Goal: Task Accomplishment & Management: Manage account settings

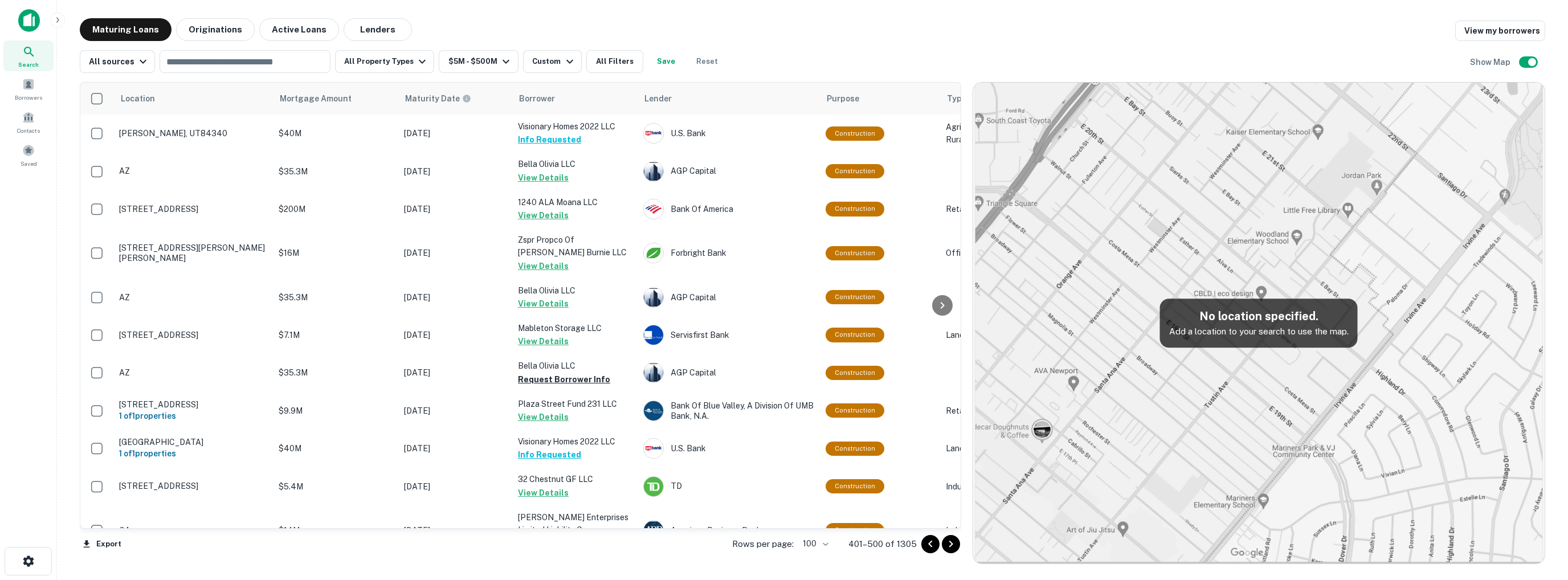
scroll to position [3615, 0]
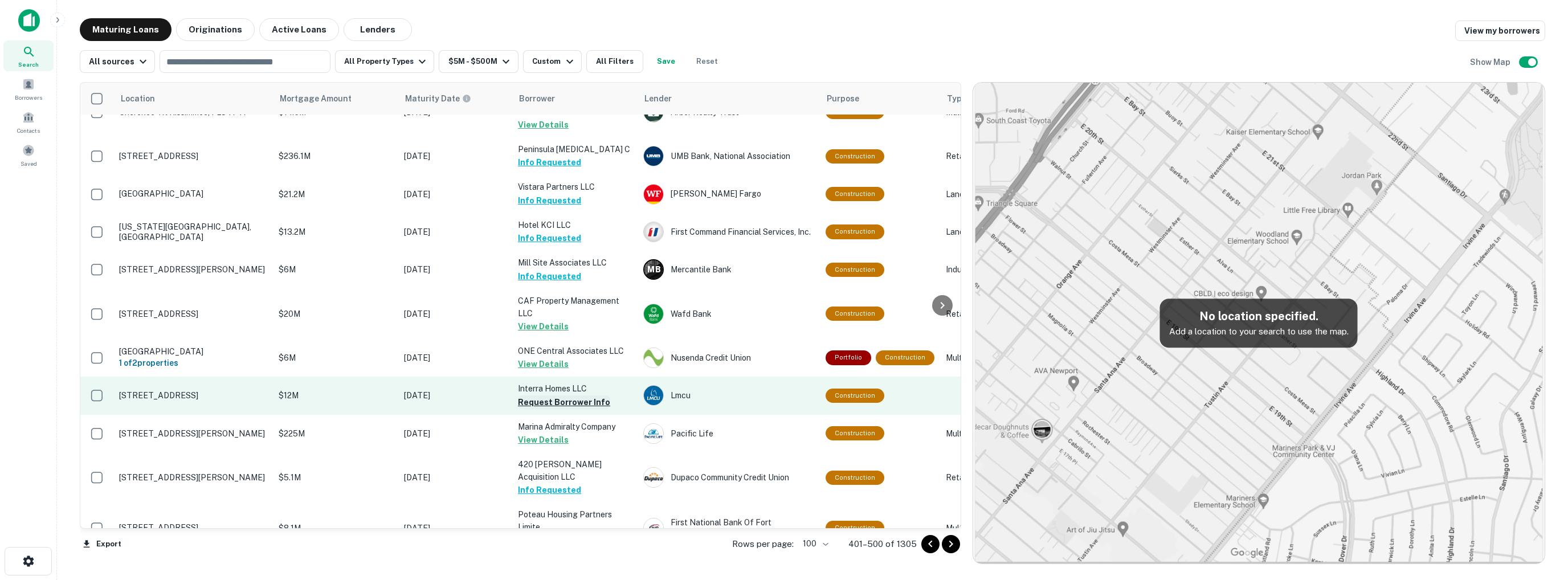
click at [550, 396] on button "Request Borrower Info" at bounding box center [564, 402] width 93 height 13
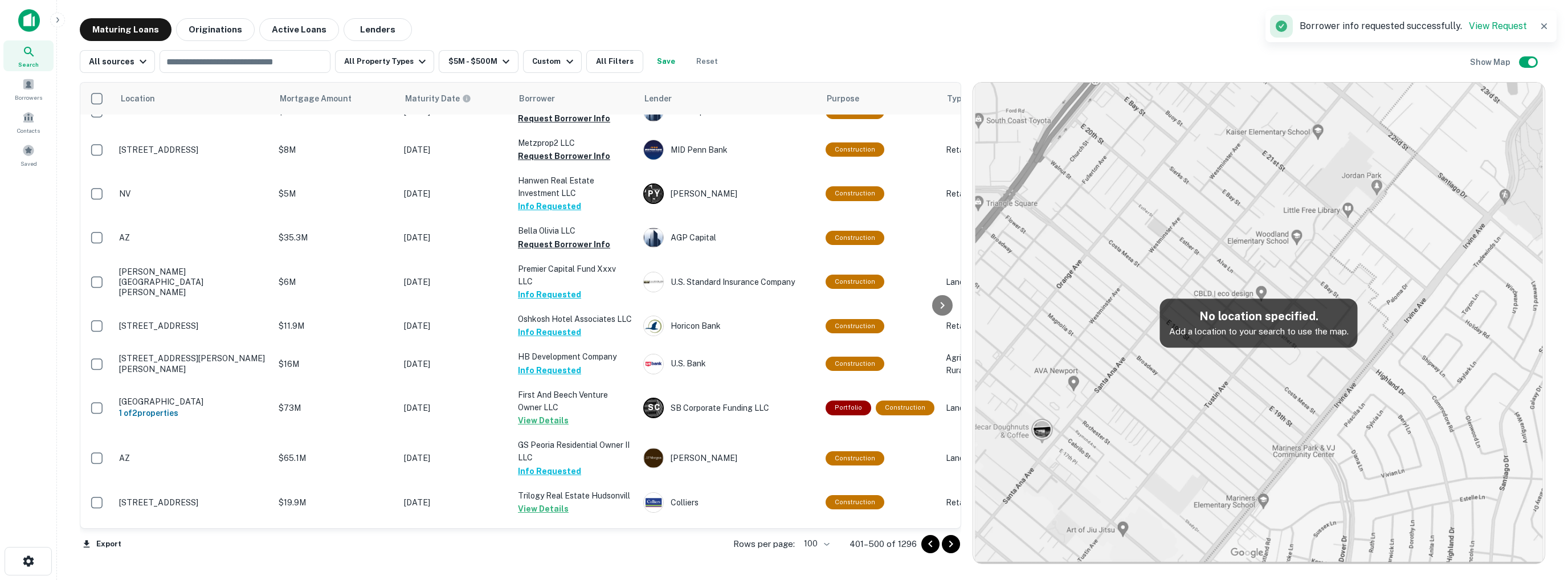
scroll to position [2417, 0]
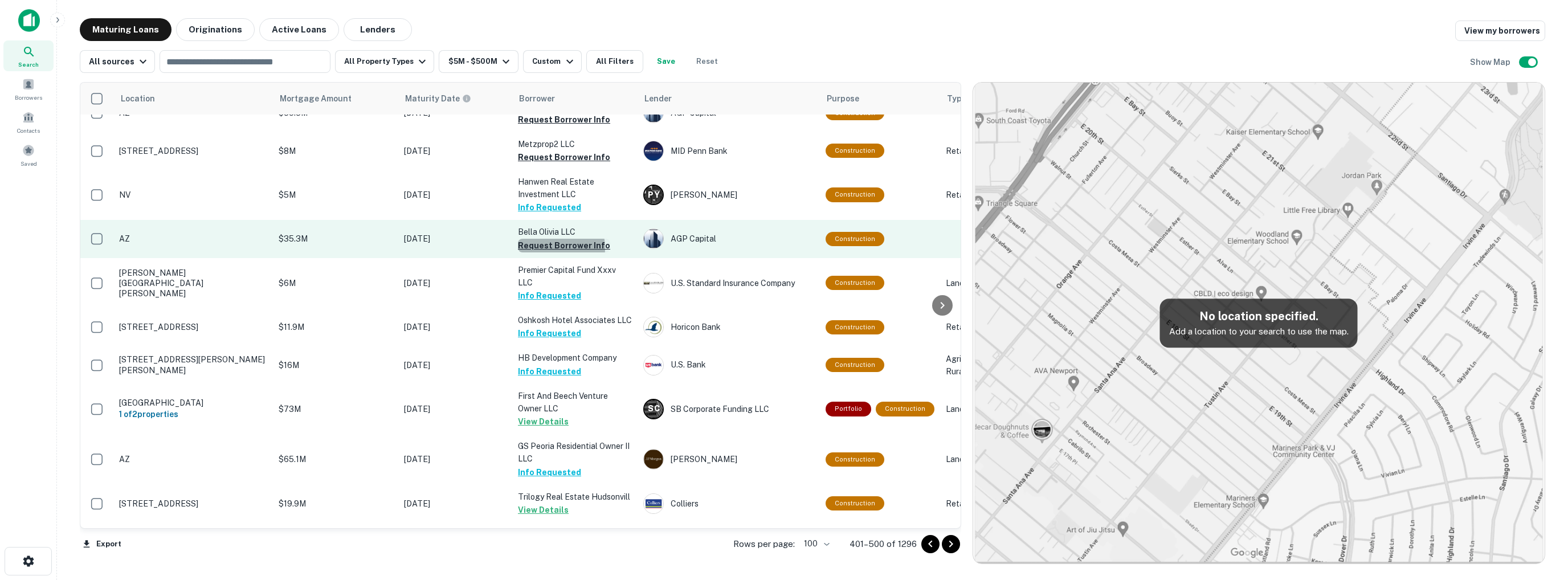
click at [545, 239] on button "Request Borrower Info" at bounding box center [564, 245] width 93 height 13
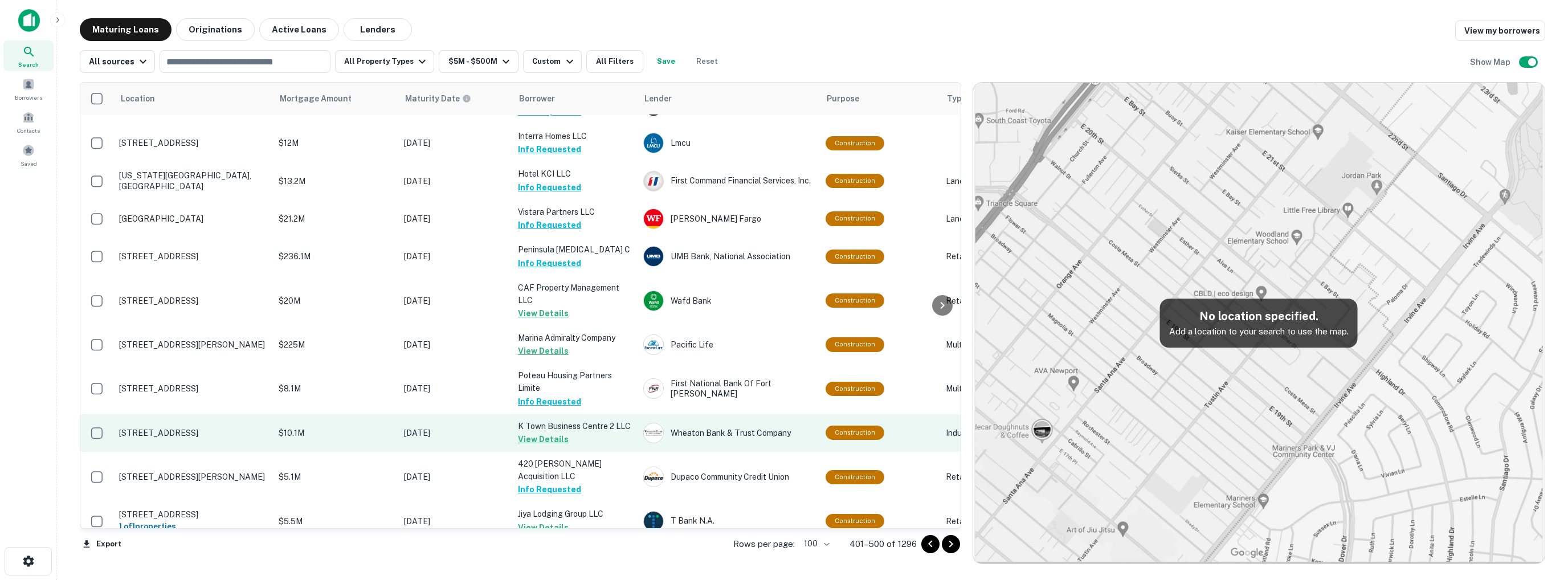
scroll to position [3607, 0]
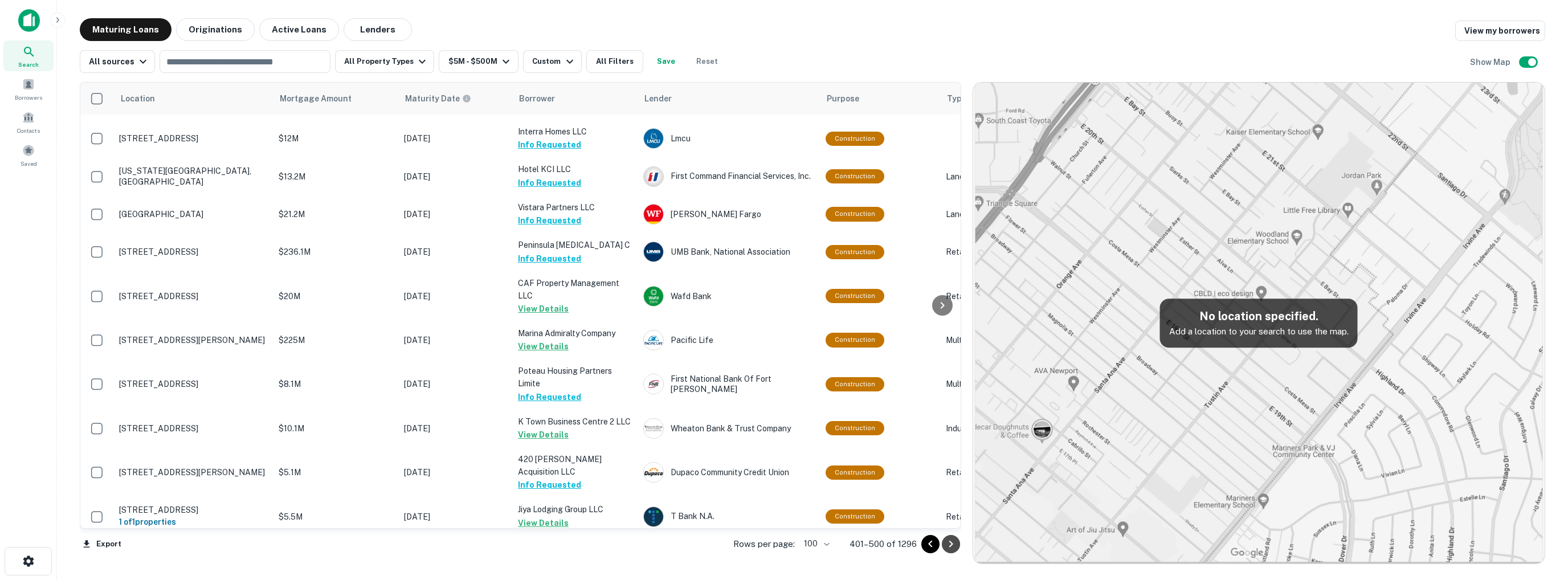
click at [950, 543] on icon "Go to next page" at bounding box center [951, 544] width 13 height 13
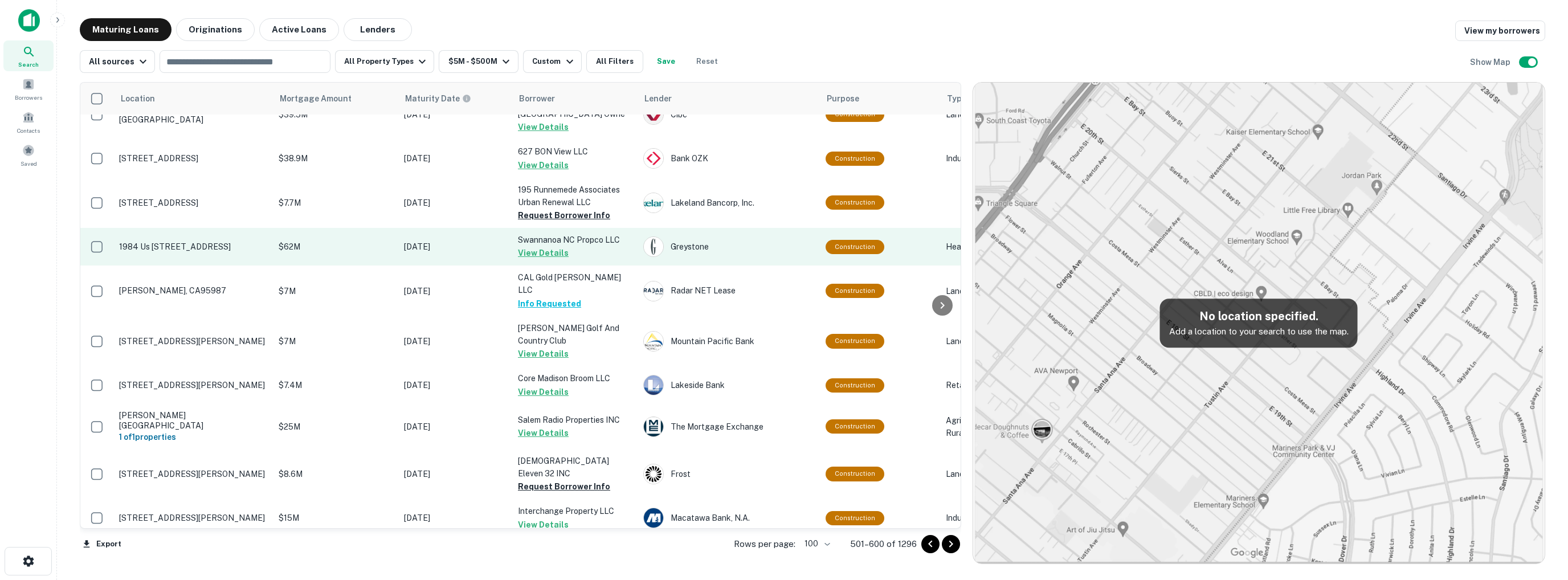
scroll to position [228, 0]
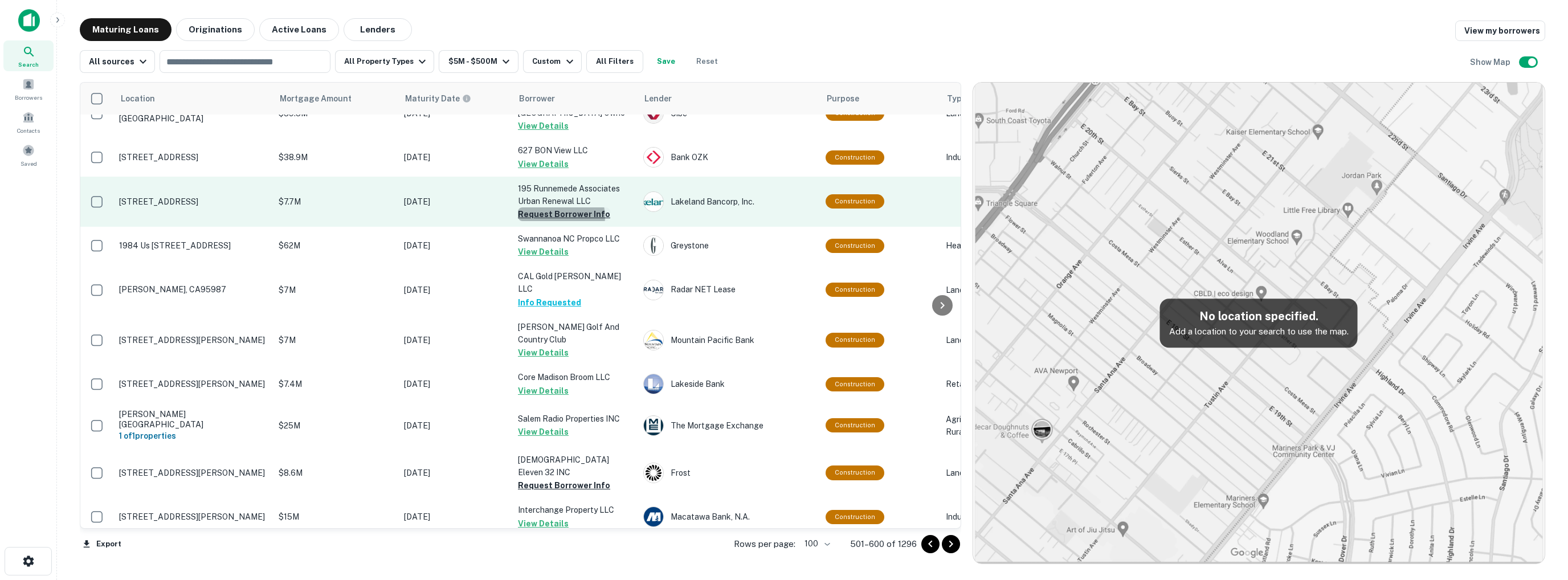
click at [561, 217] on button "Request Borrower Info" at bounding box center [564, 214] width 93 height 13
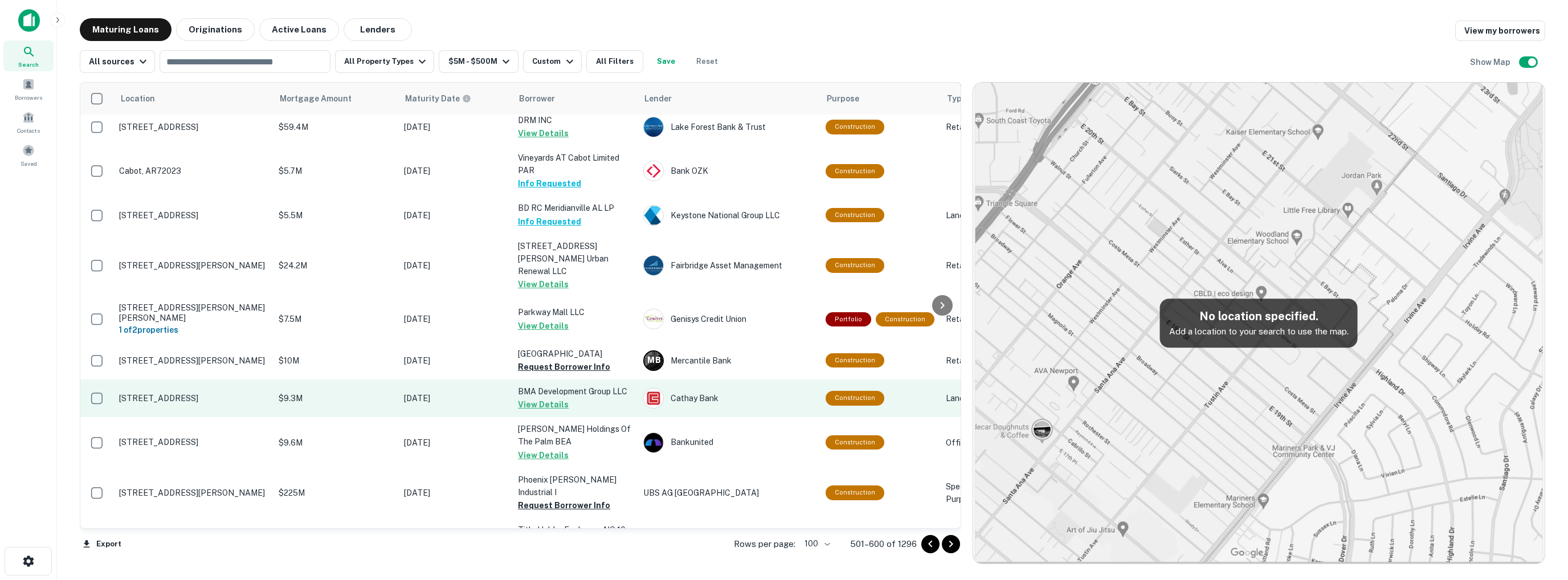
scroll to position [2912, 0]
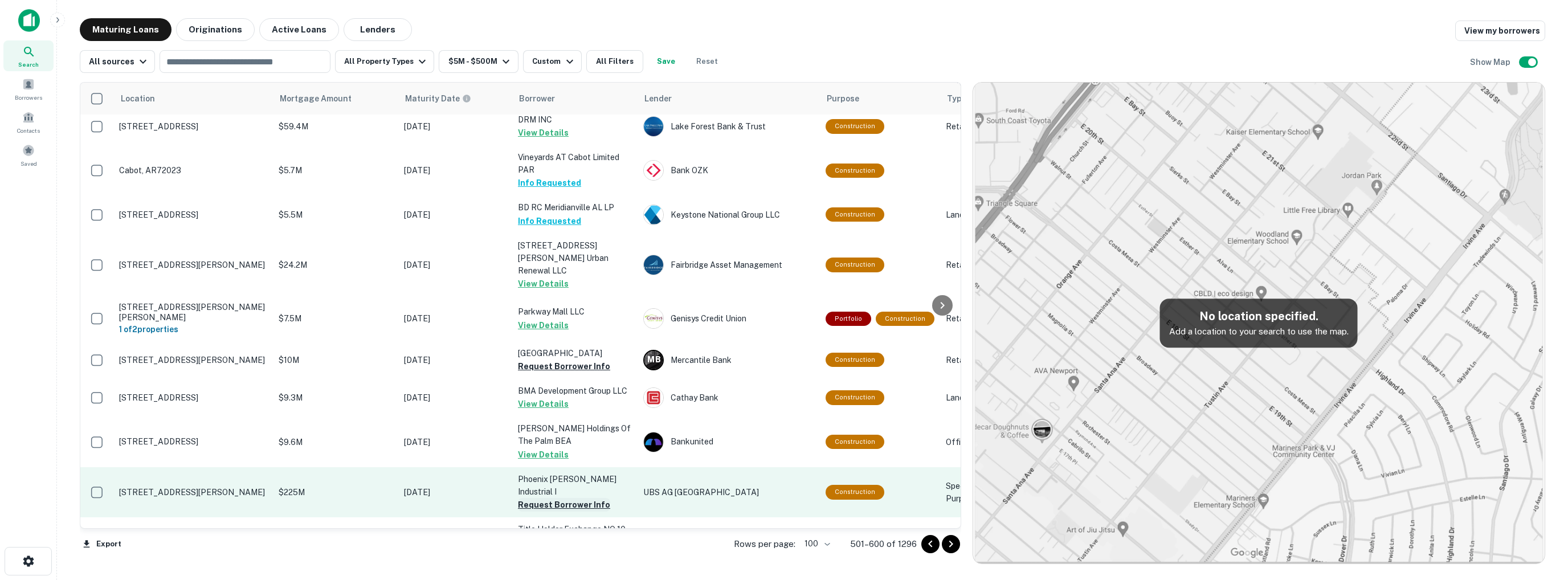
click at [565, 498] on button "Request Borrower Info" at bounding box center [564, 505] width 93 height 13
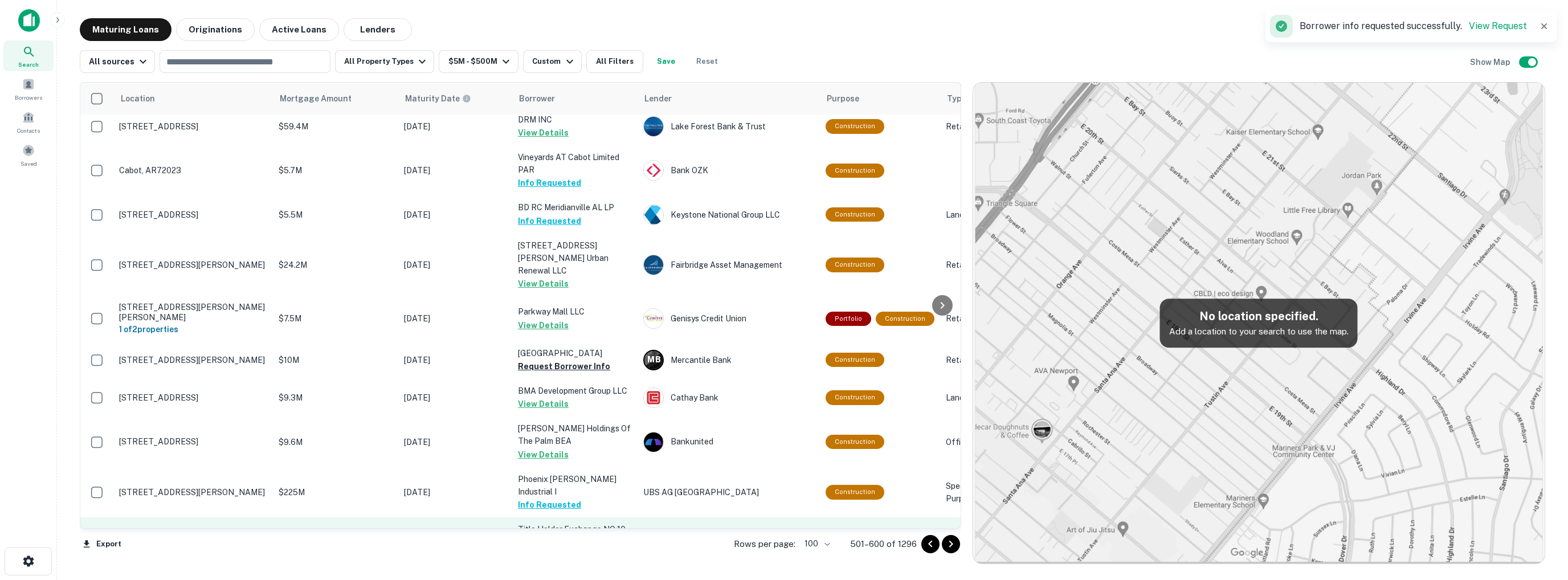
click at [558, 548] on button "Request Borrower Info" at bounding box center [564, 554] width 93 height 13
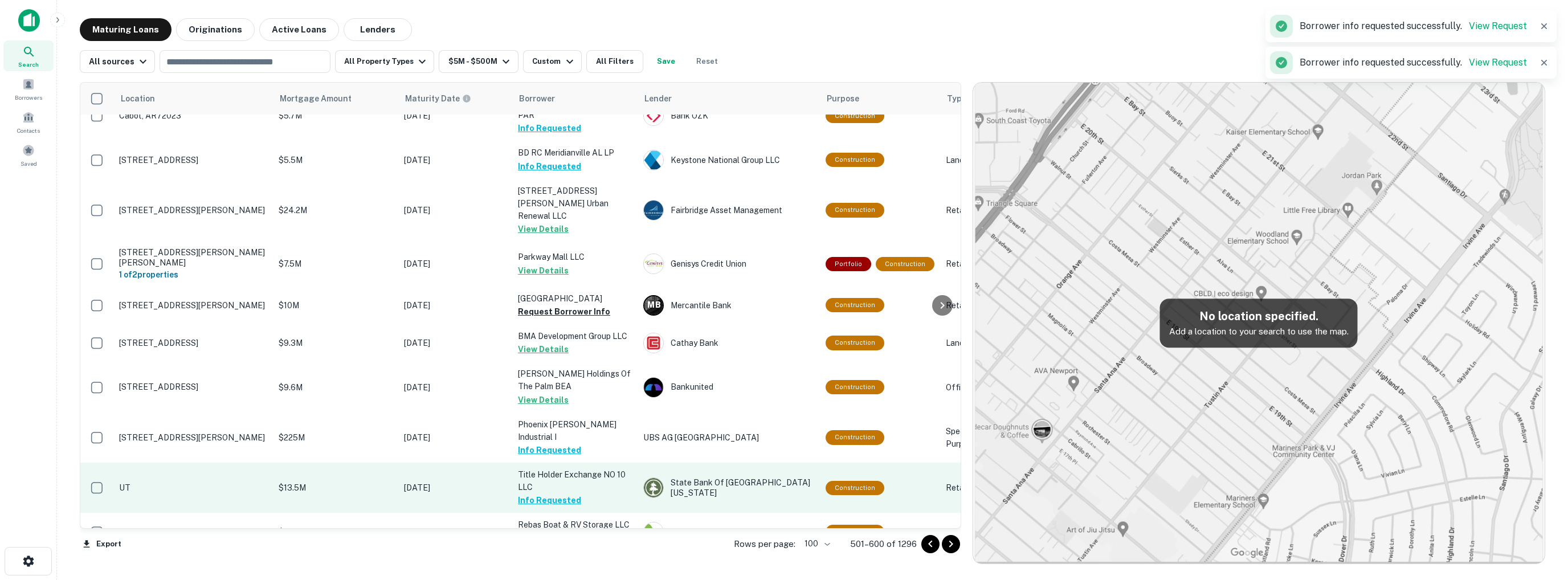
scroll to position [2969, 0]
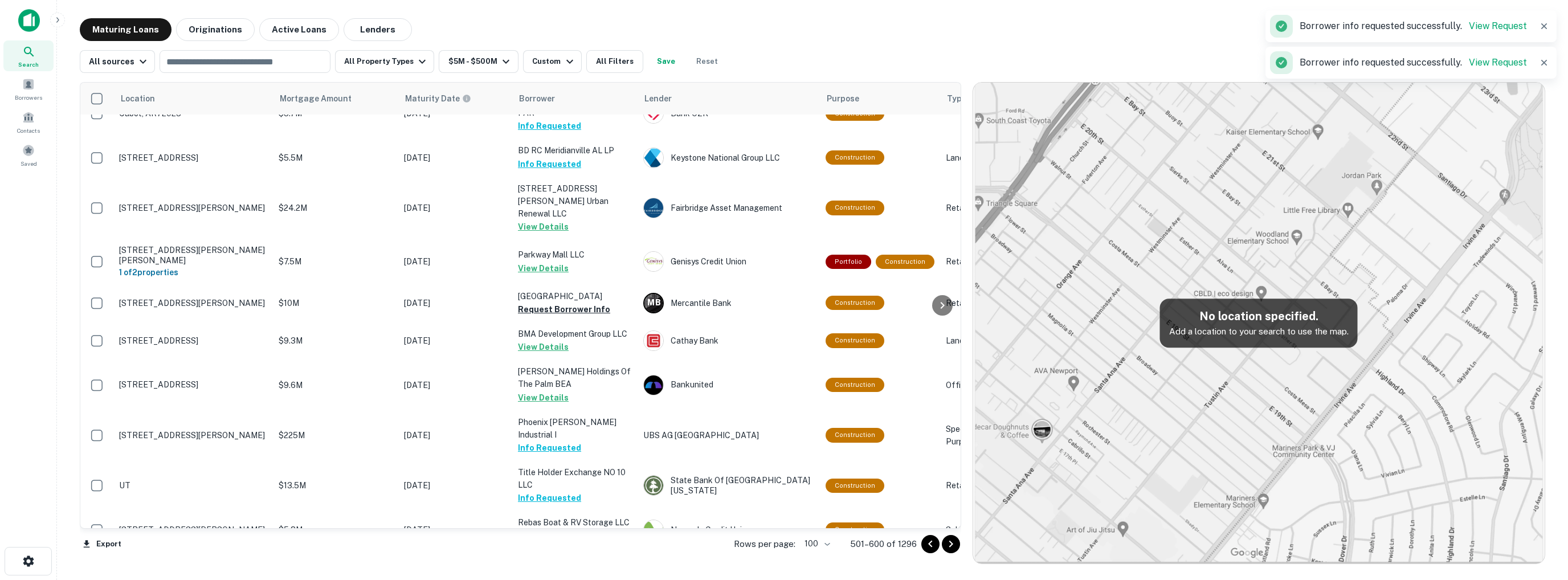
click at [561, 567] on button "Request Borrower Info" at bounding box center [564, 573] width 93 height 13
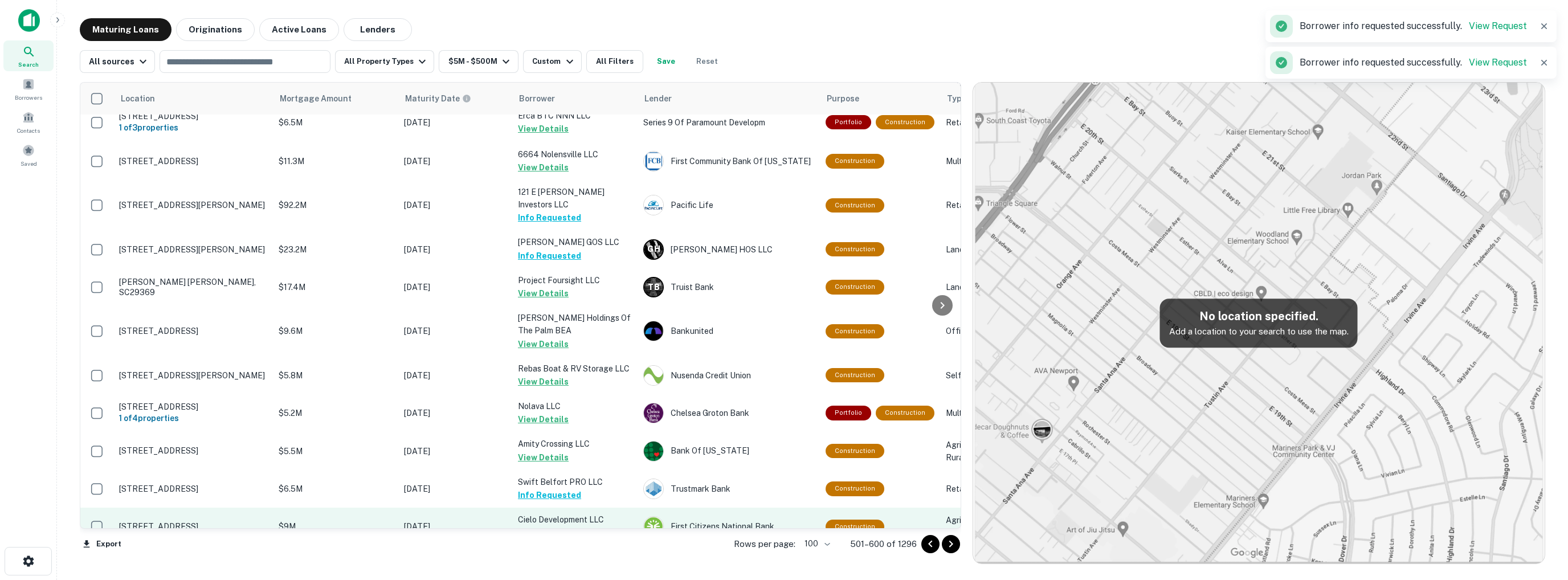
scroll to position [3361, 0]
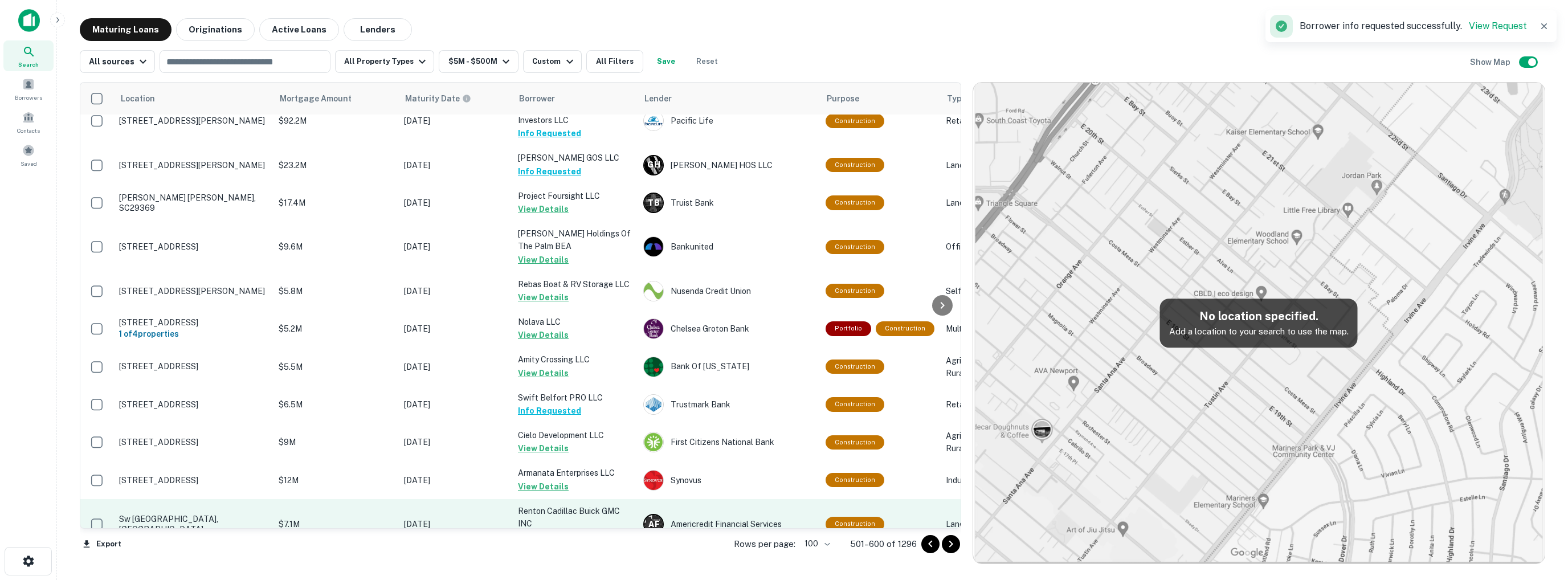
click at [549, 530] on button "Request Borrower Info" at bounding box center [564, 537] width 93 height 13
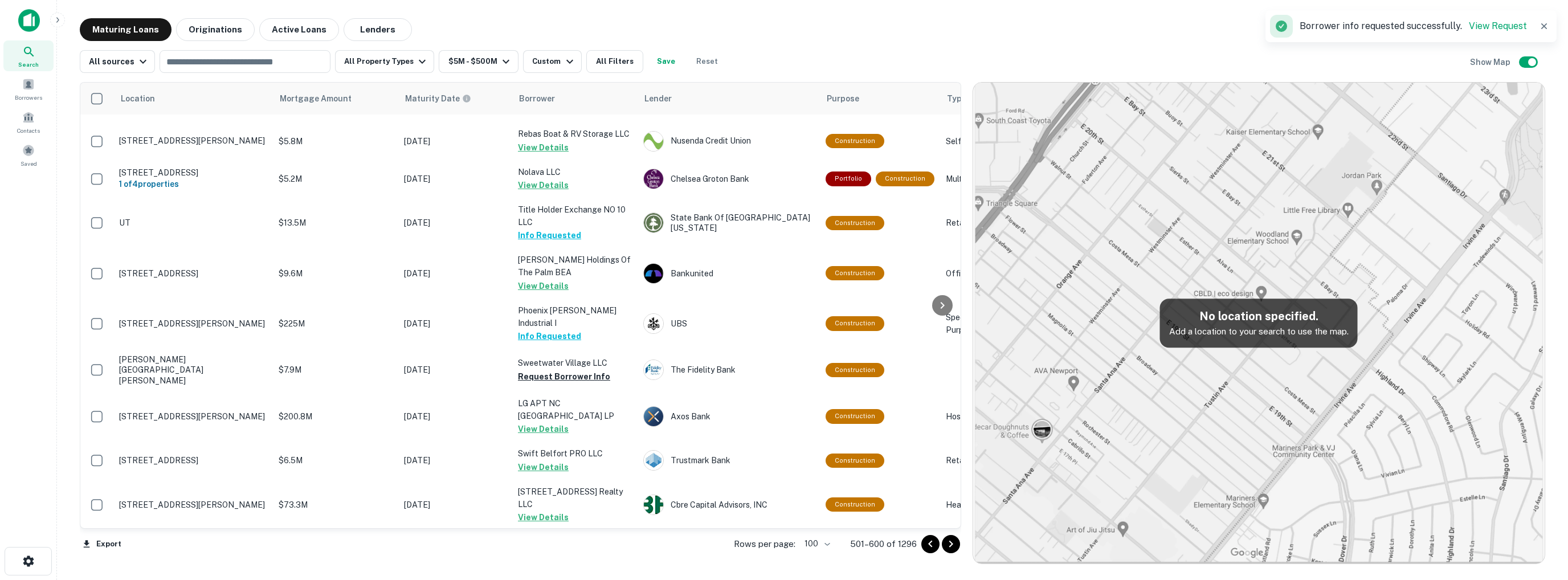
scroll to position [3667, 0]
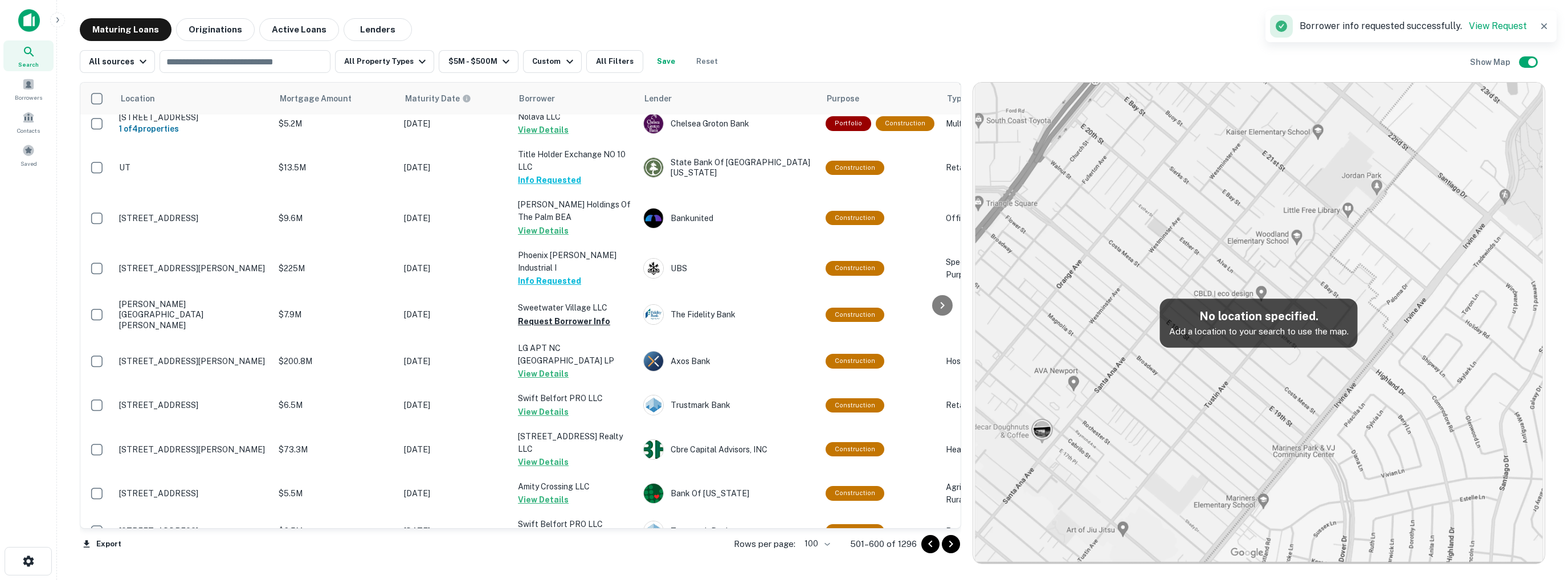
click at [952, 545] on icon "Go to next page" at bounding box center [951, 544] width 13 height 13
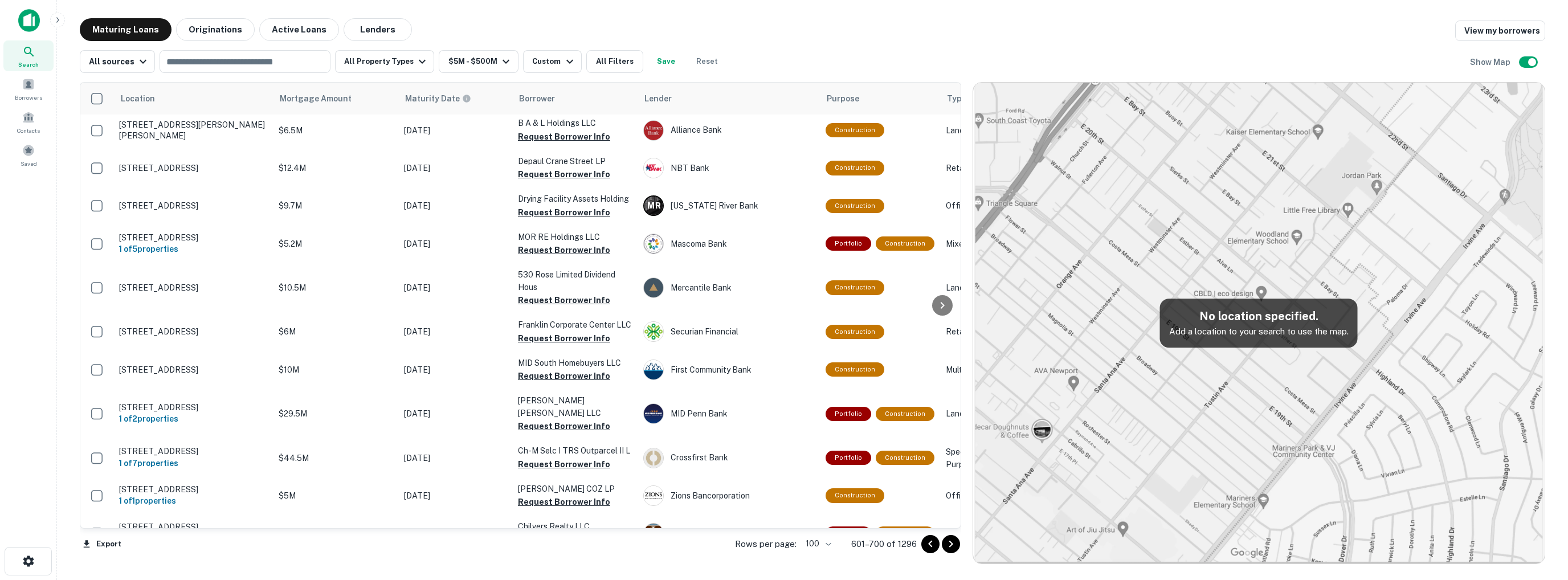
scroll to position [3230, 0]
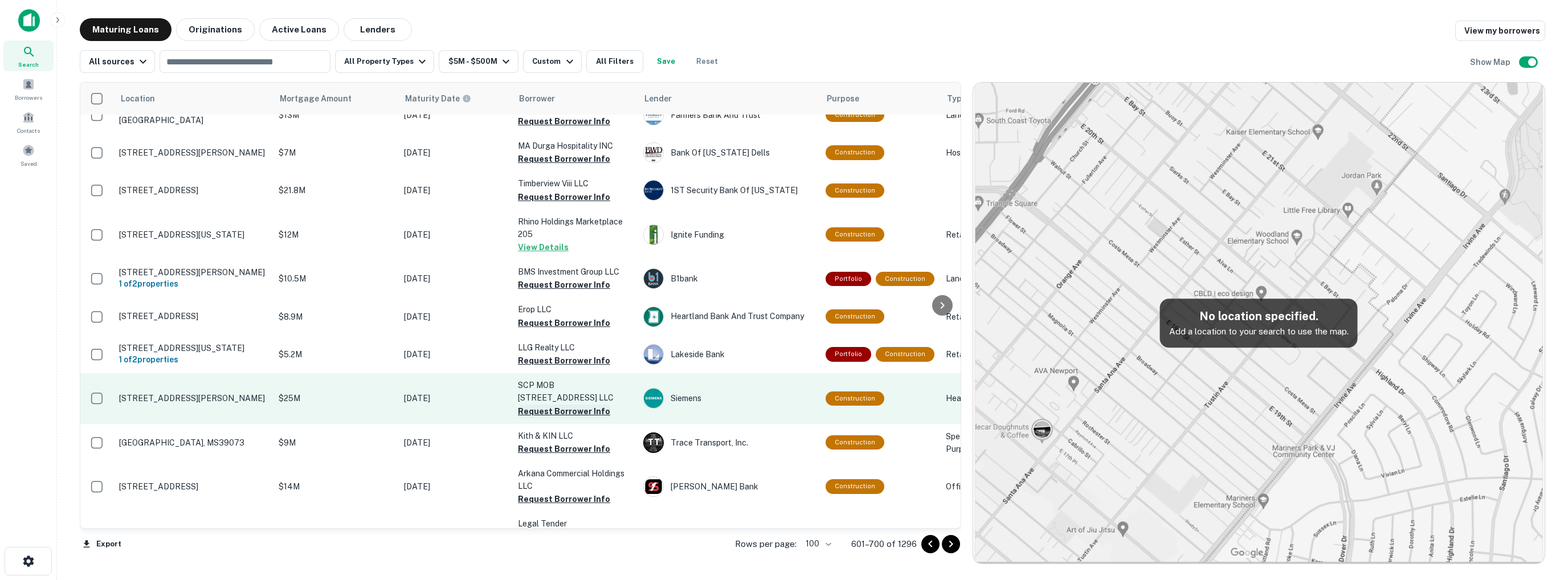
click at [562, 405] on button "Request Borrower Info" at bounding box center [564, 411] width 93 height 13
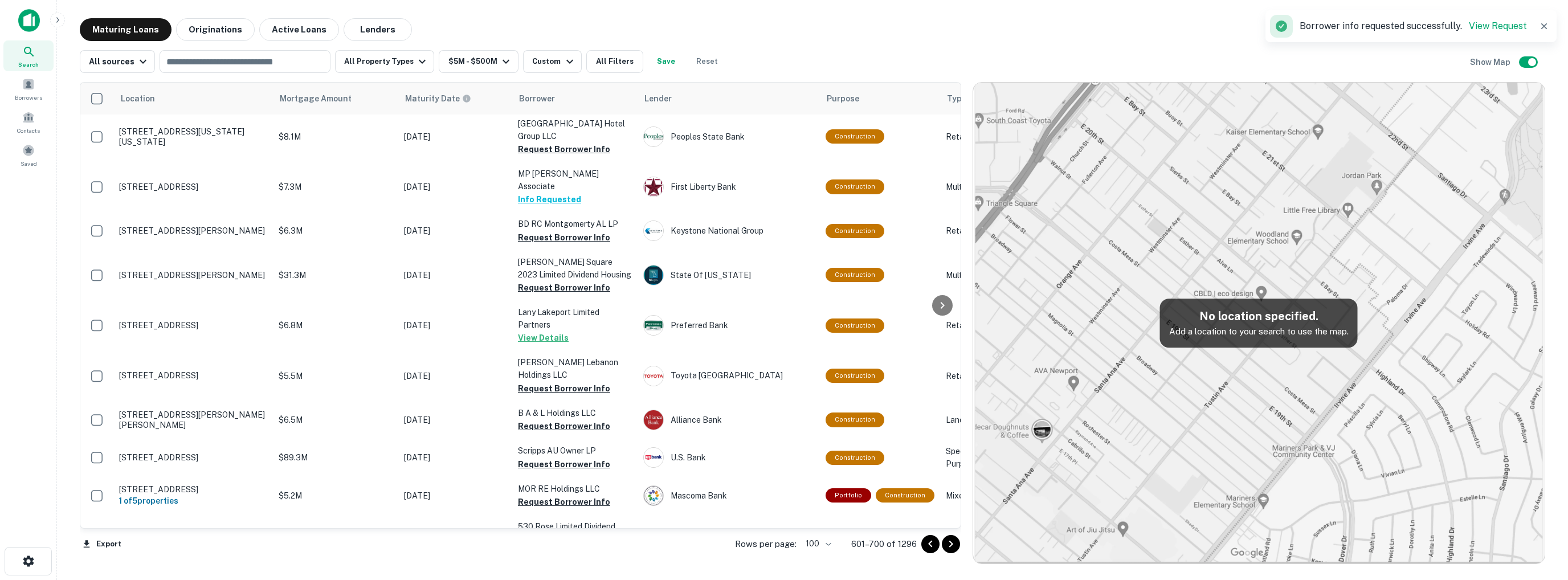
scroll to position [0, 0]
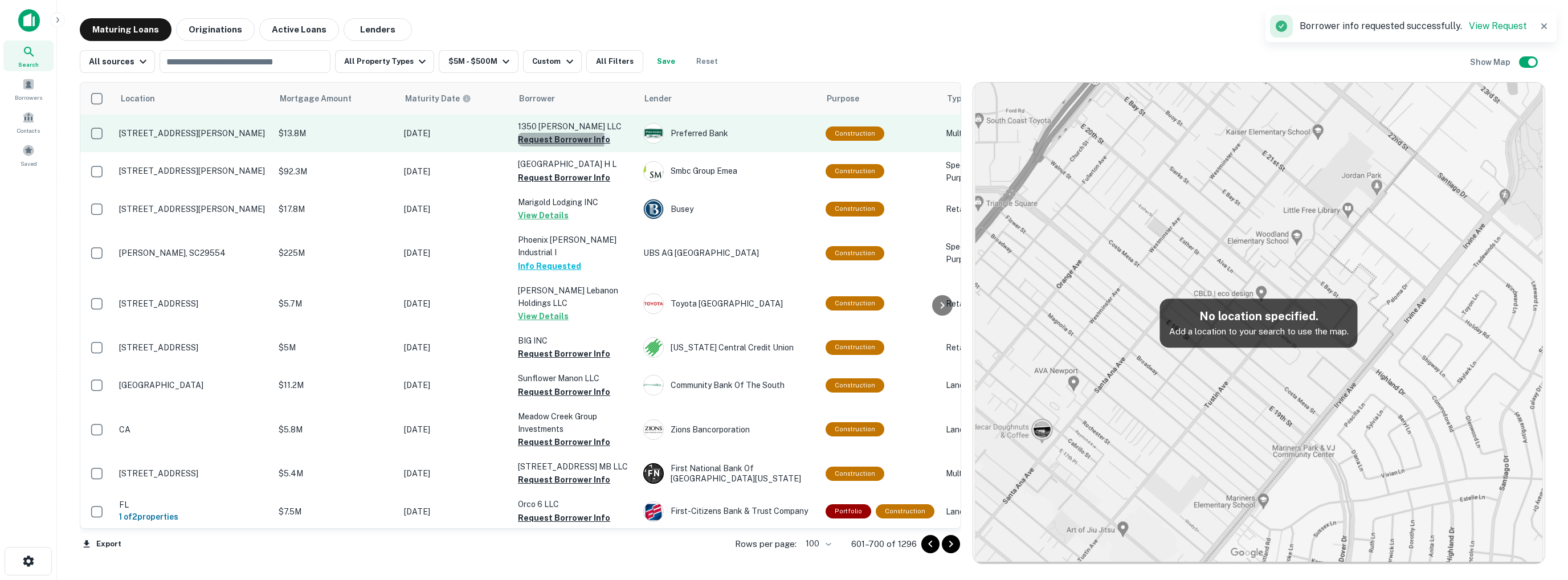
click at [561, 139] on button "Request Borrower Info" at bounding box center [564, 139] width 93 height 13
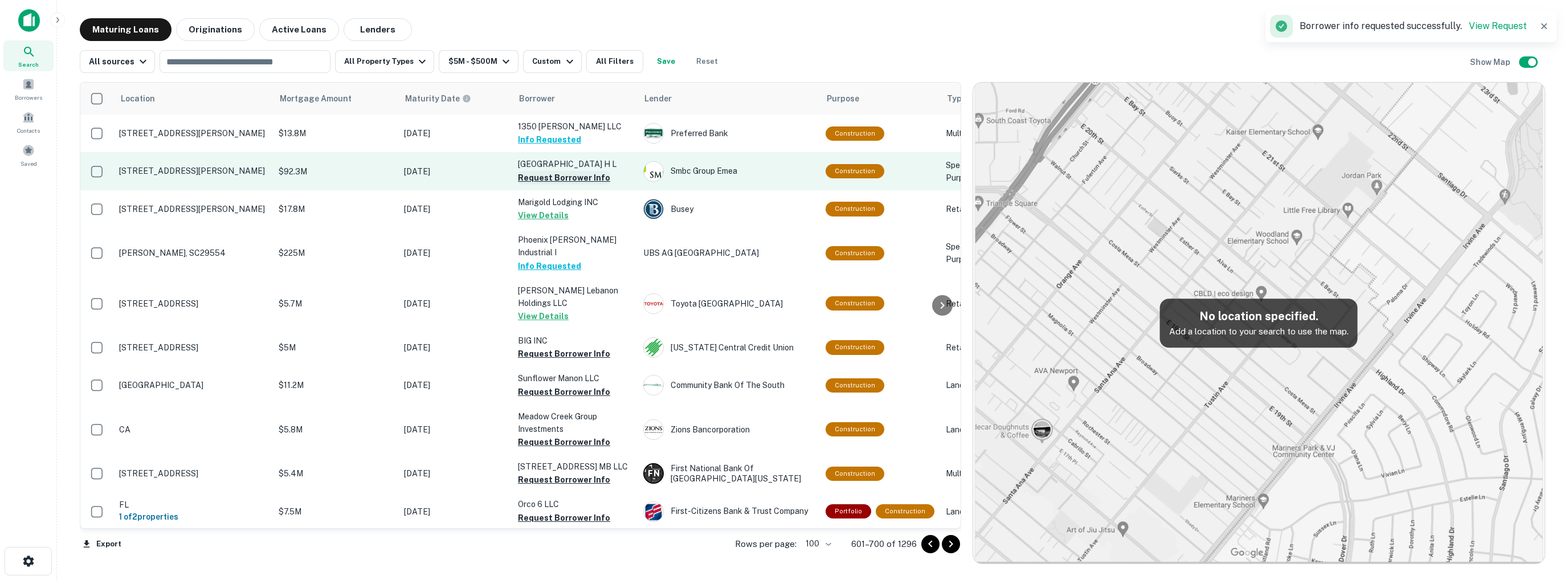
click at [562, 179] on button "Request Borrower Info" at bounding box center [564, 178] width 93 height 13
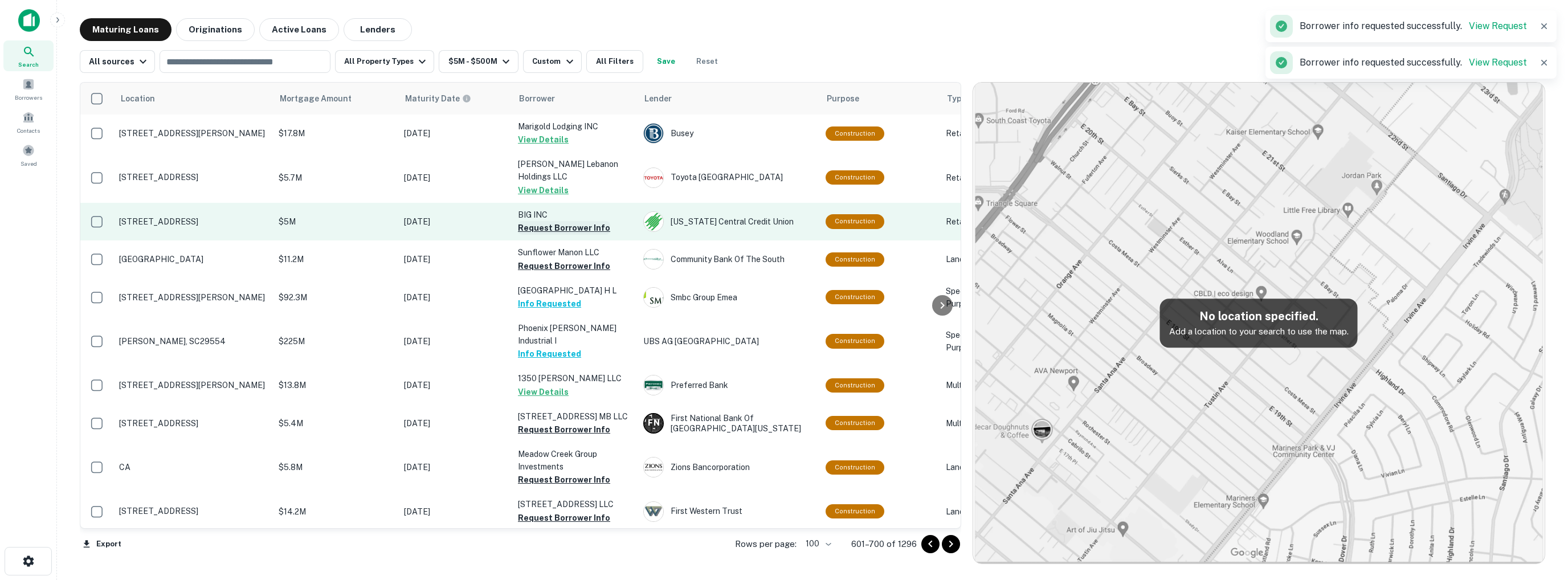
click at [541, 229] on button "Request Borrower Info" at bounding box center [564, 228] width 93 height 13
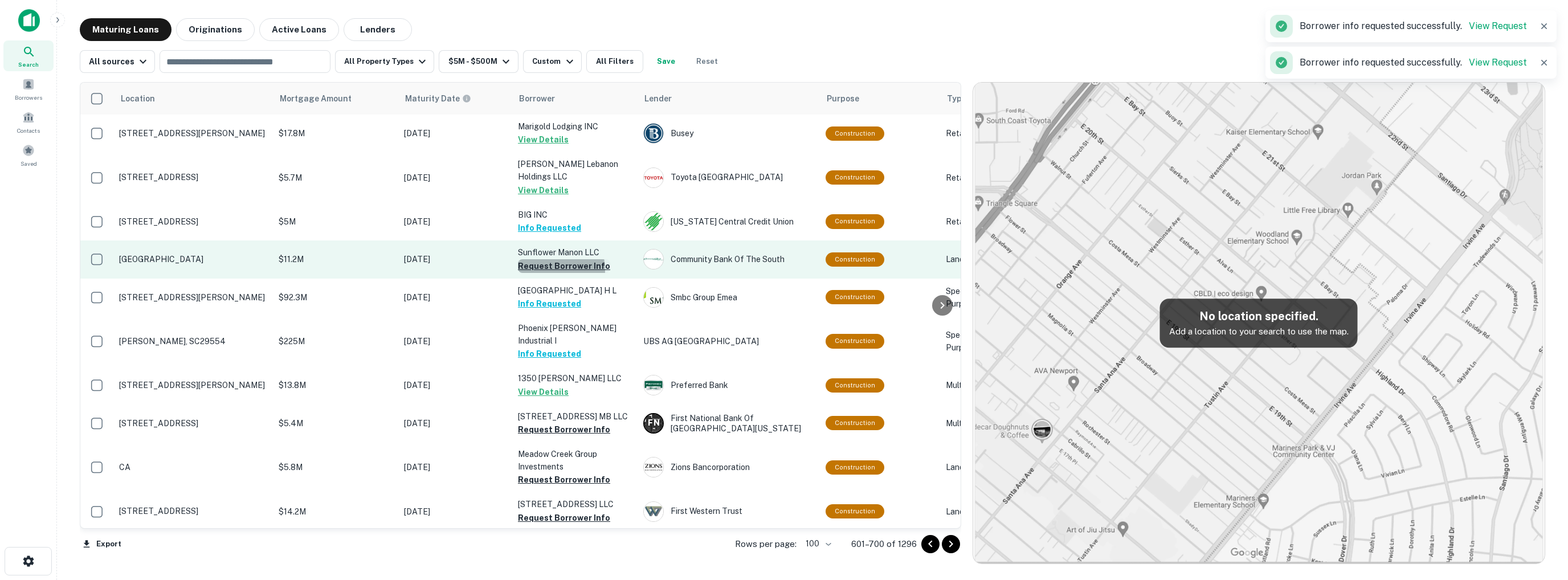
click at [550, 270] on button "Request Borrower Info" at bounding box center [564, 266] width 93 height 13
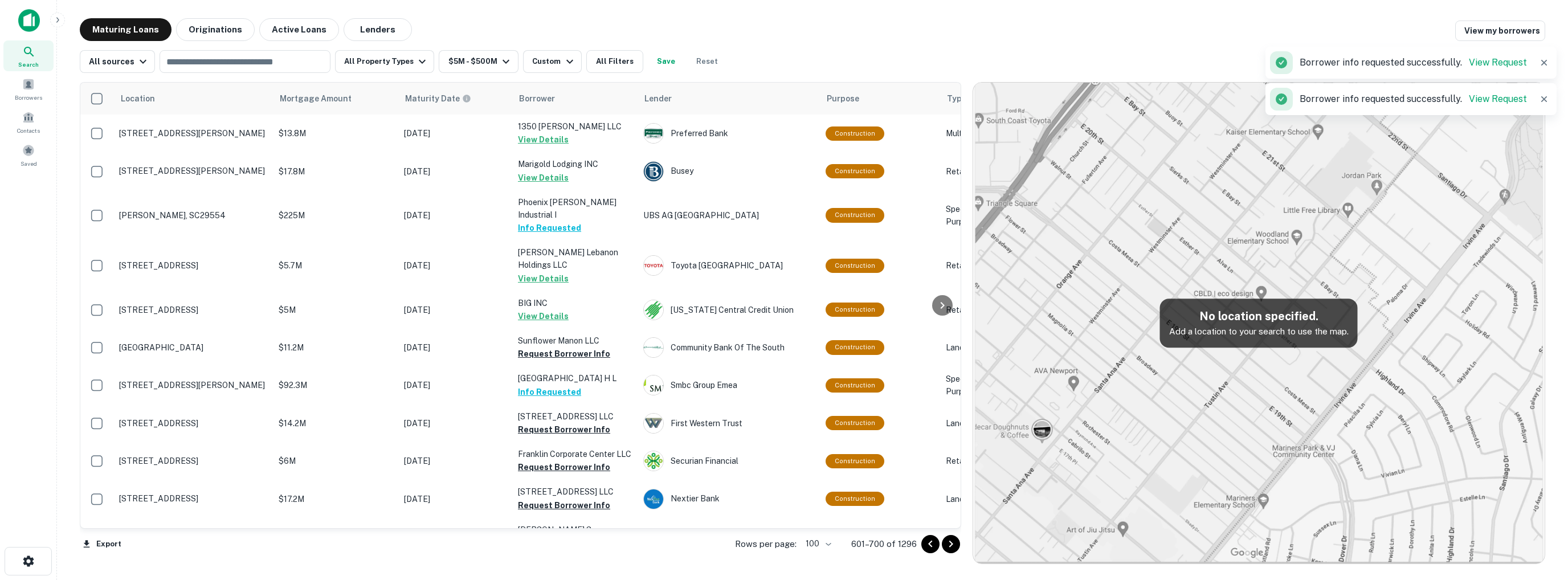
scroll to position [114, 0]
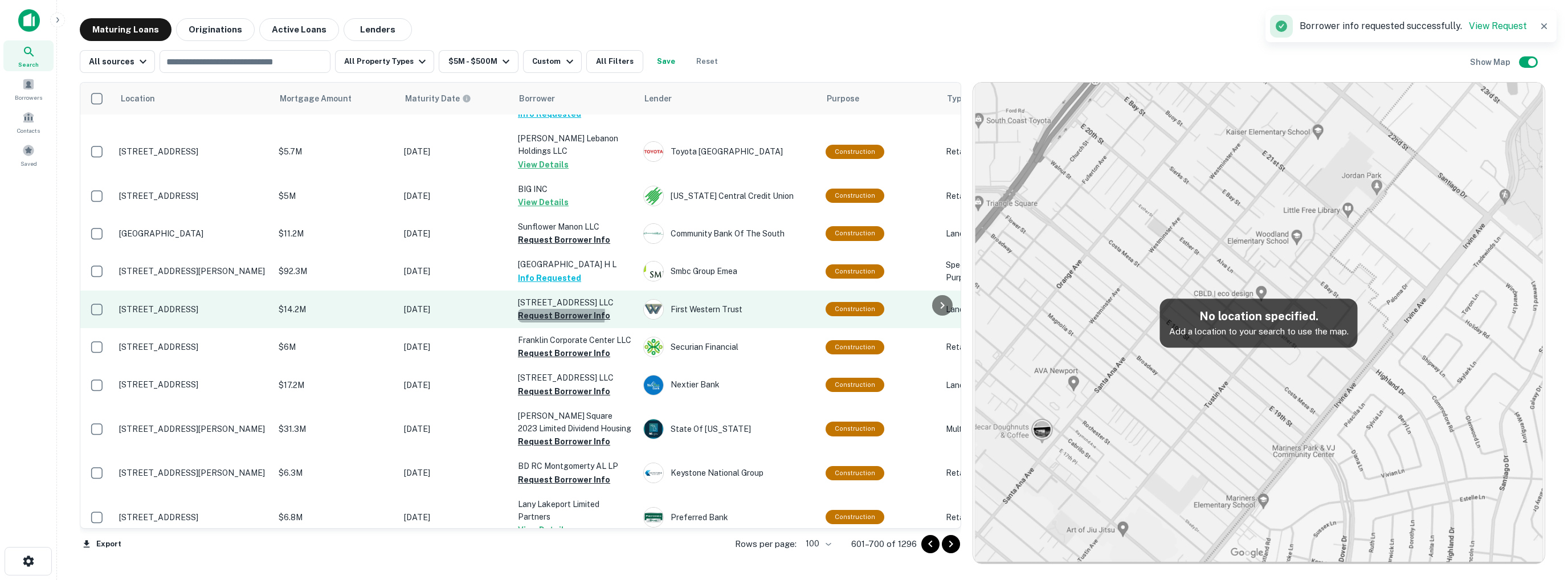
click at [556, 314] on button "Request Borrower Info" at bounding box center [564, 315] width 93 height 13
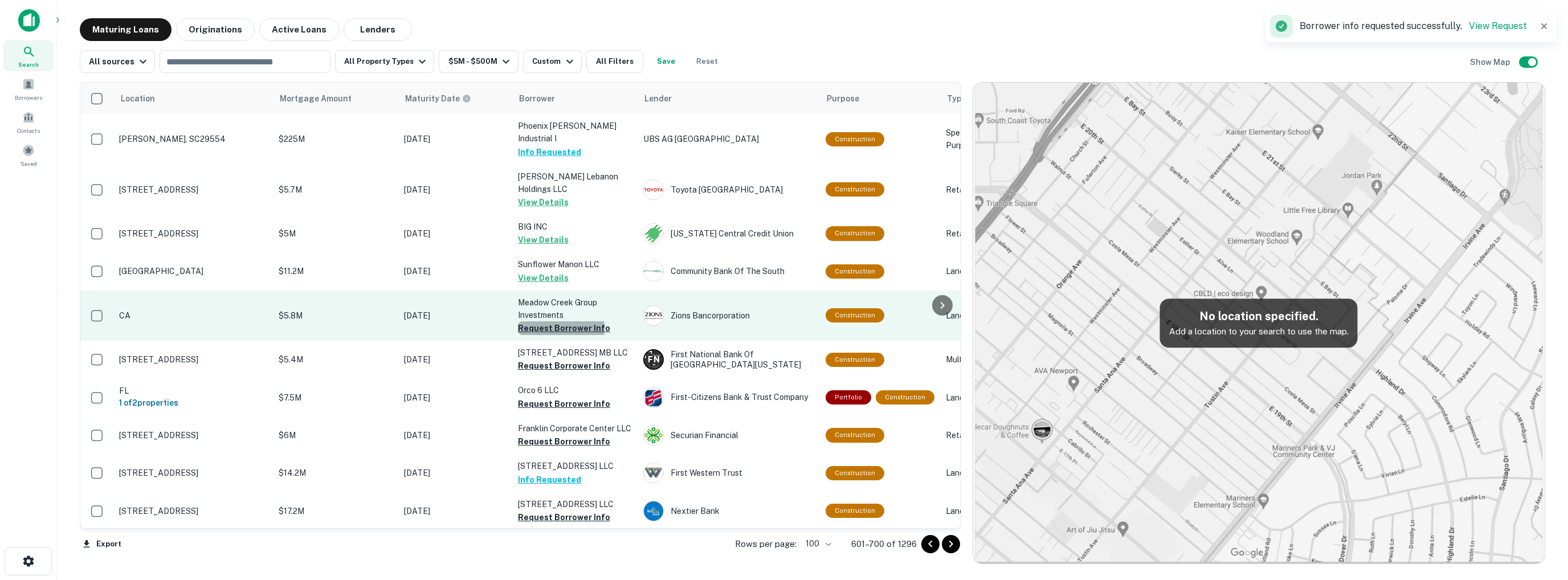
click at [547, 329] on button "Request Borrower Info" at bounding box center [564, 328] width 93 height 13
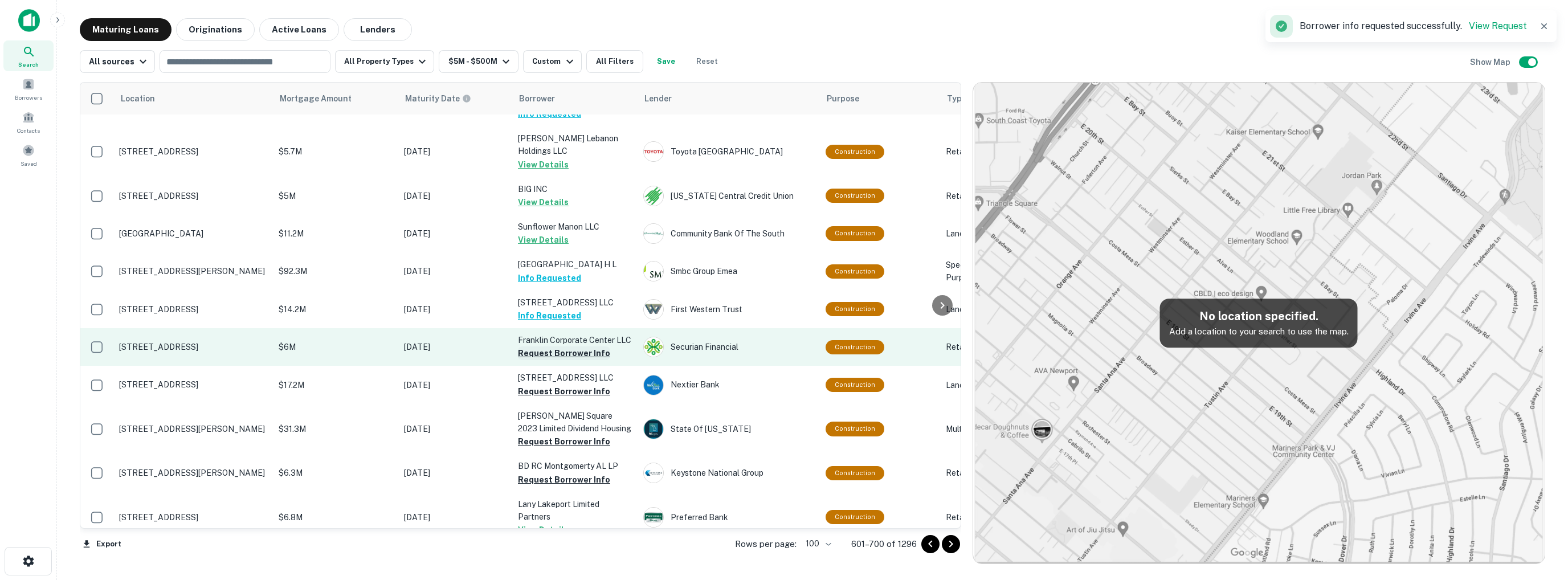
click at [551, 358] on button "Request Borrower Info" at bounding box center [564, 353] width 93 height 13
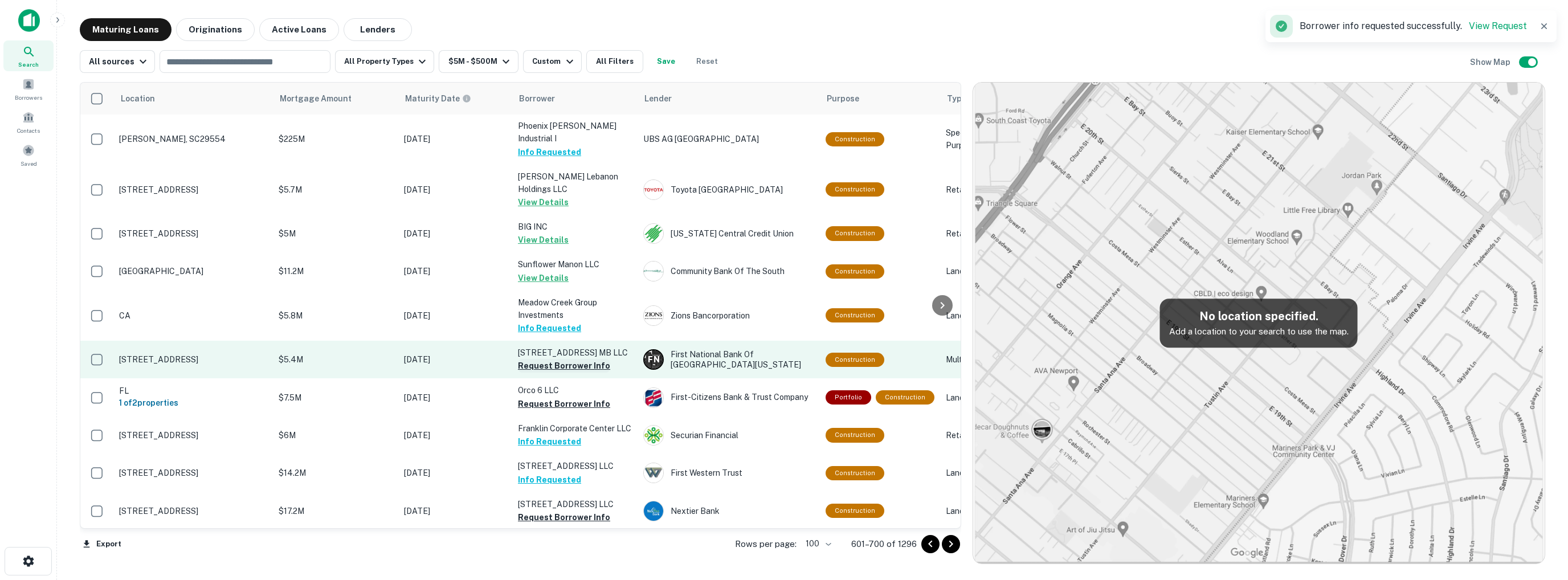
click at [553, 368] on button "Request Borrower Info" at bounding box center [564, 366] width 93 height 13
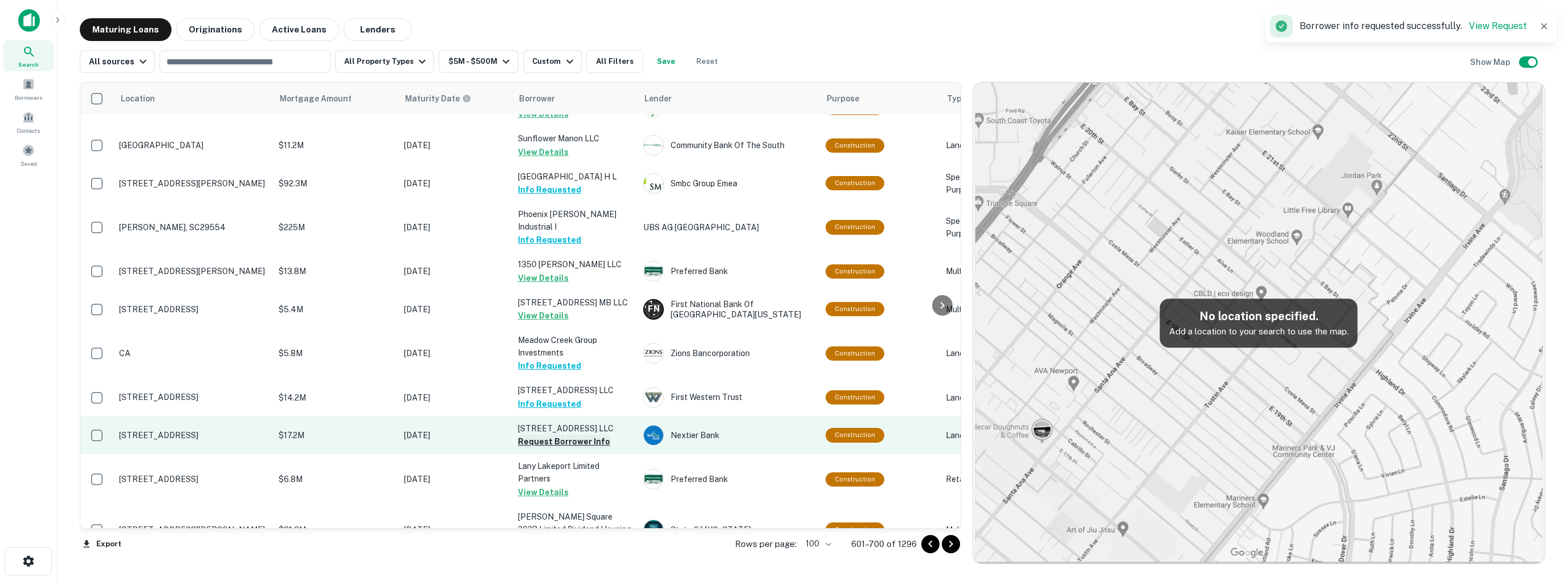
click at [557, 442] on button "Request Borrower Info" at bounding box center [564, 441] width 93 height 13
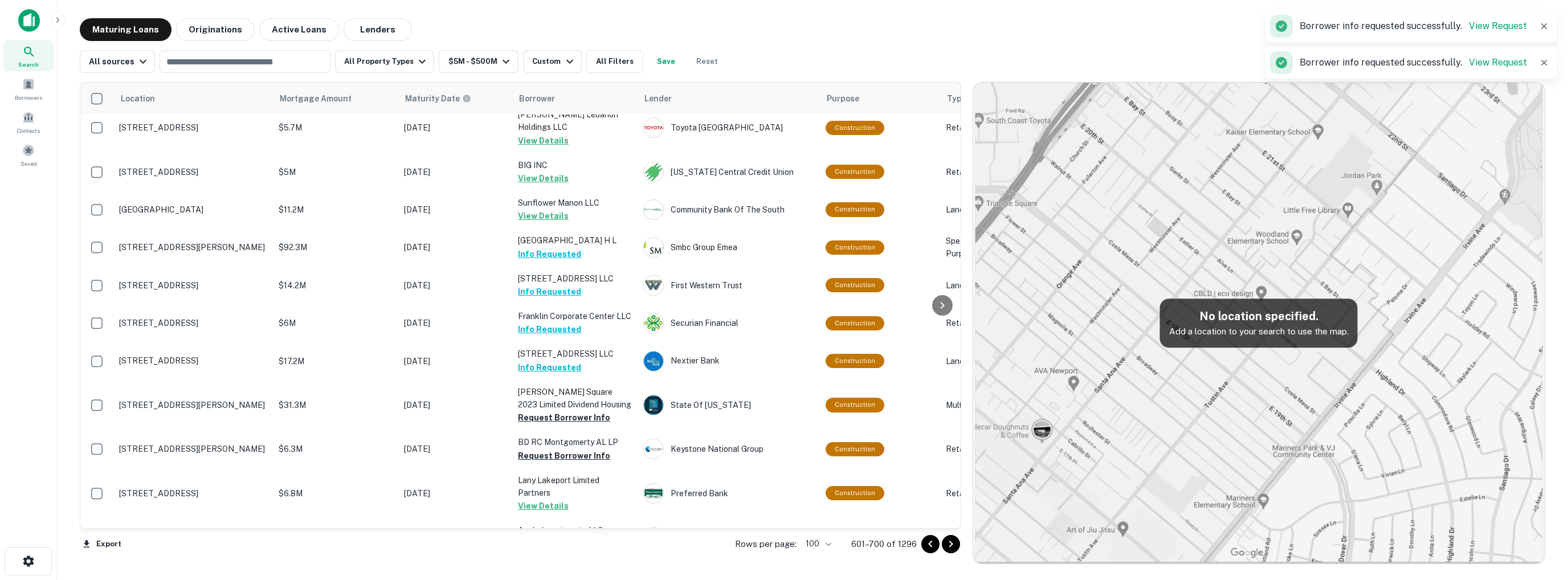
scroll to position [171, 0]
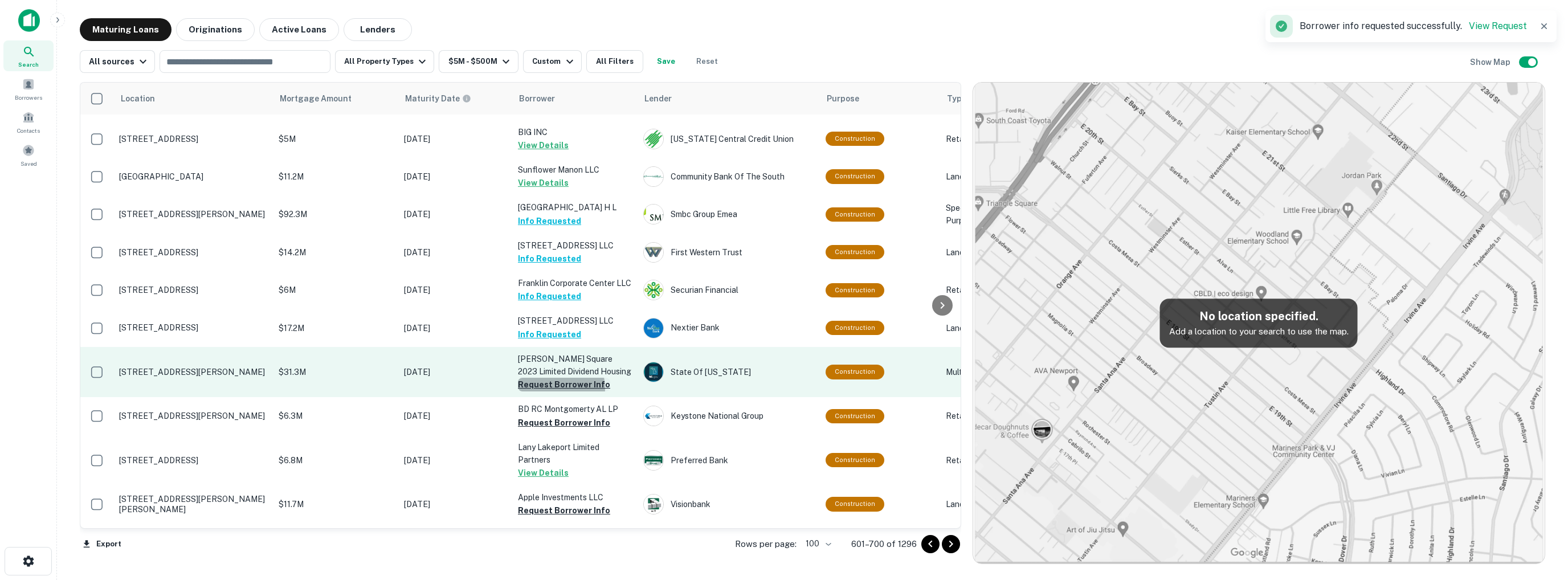
click at [554, 388] on button "Request Borrower Info" at bounding box center [564, 385] width 93 height 13
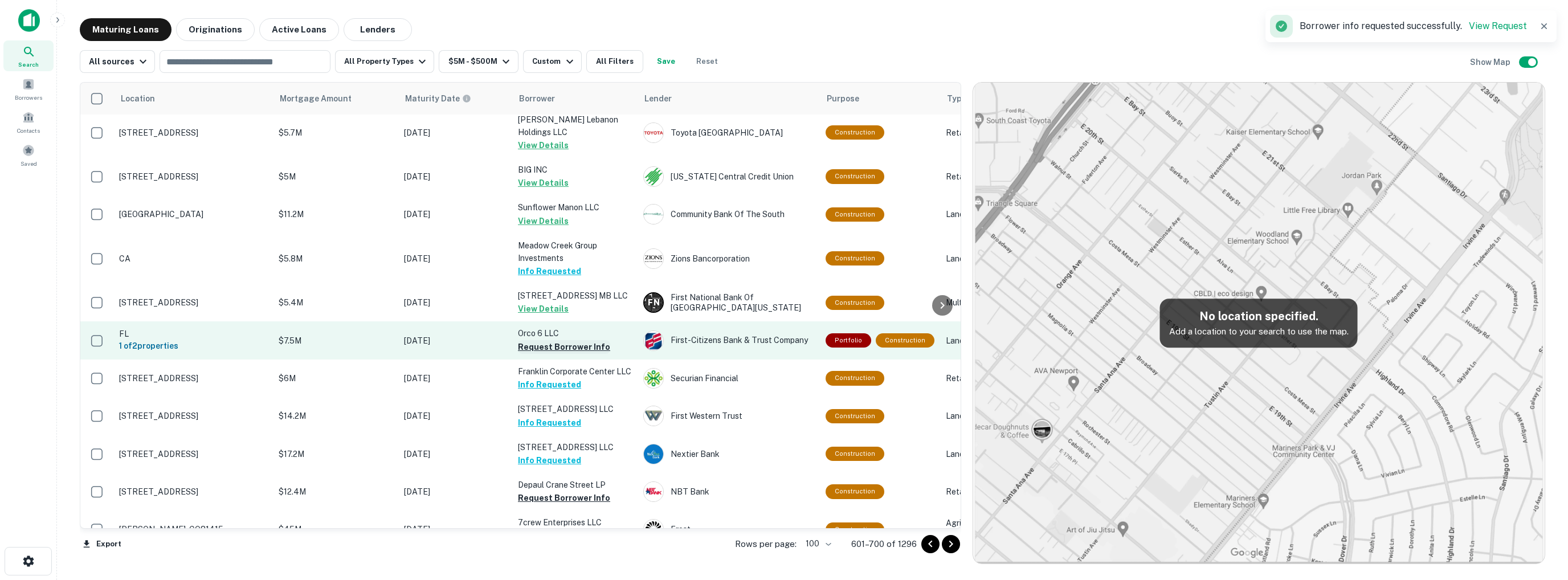
click at [549, 349] on button "Request Borrower Info" at bounding box center [564, 347] width 93 height 13
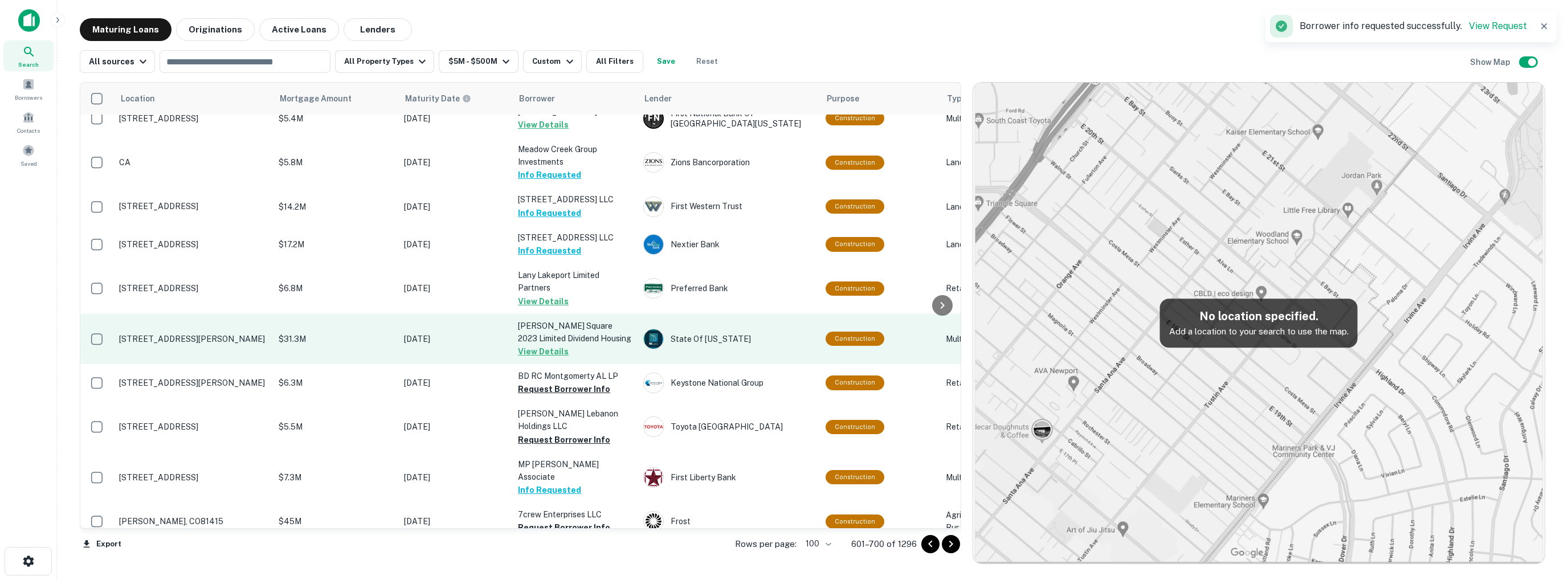
scroll to position [342, 0]
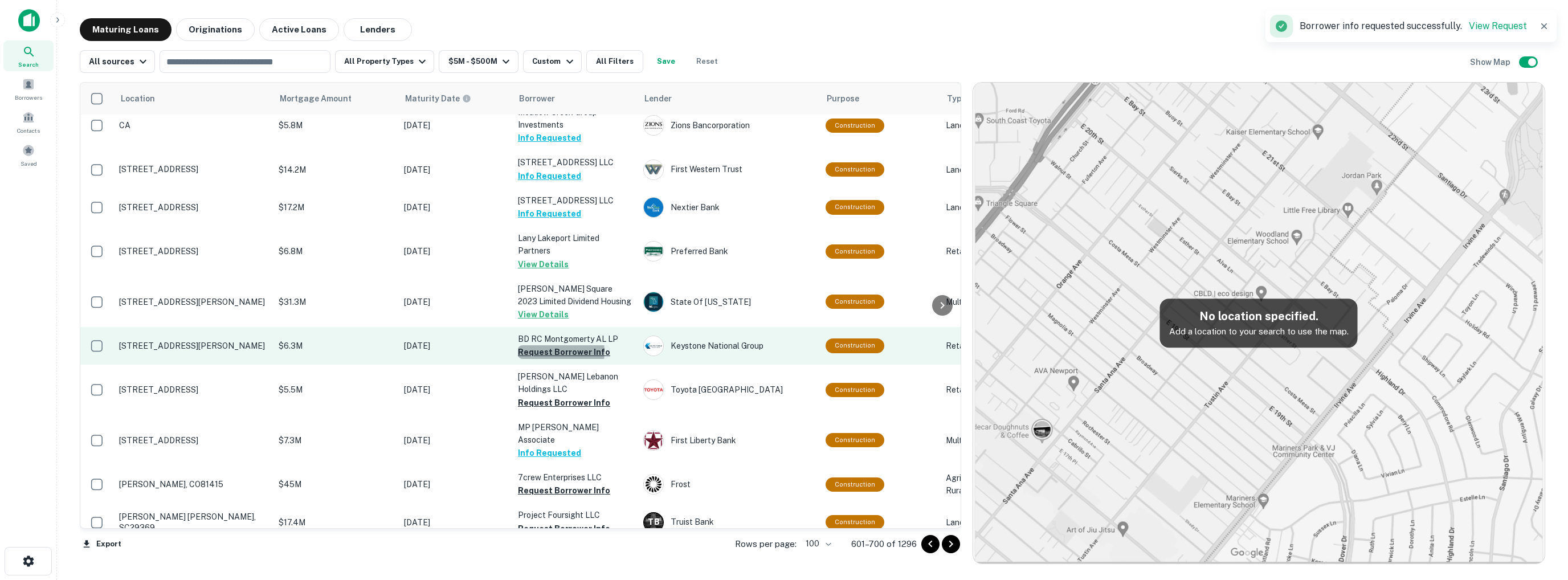
click at [551, 352] on button "Request Borrower Info" at bounding box center [564, 352] width 93 height 13
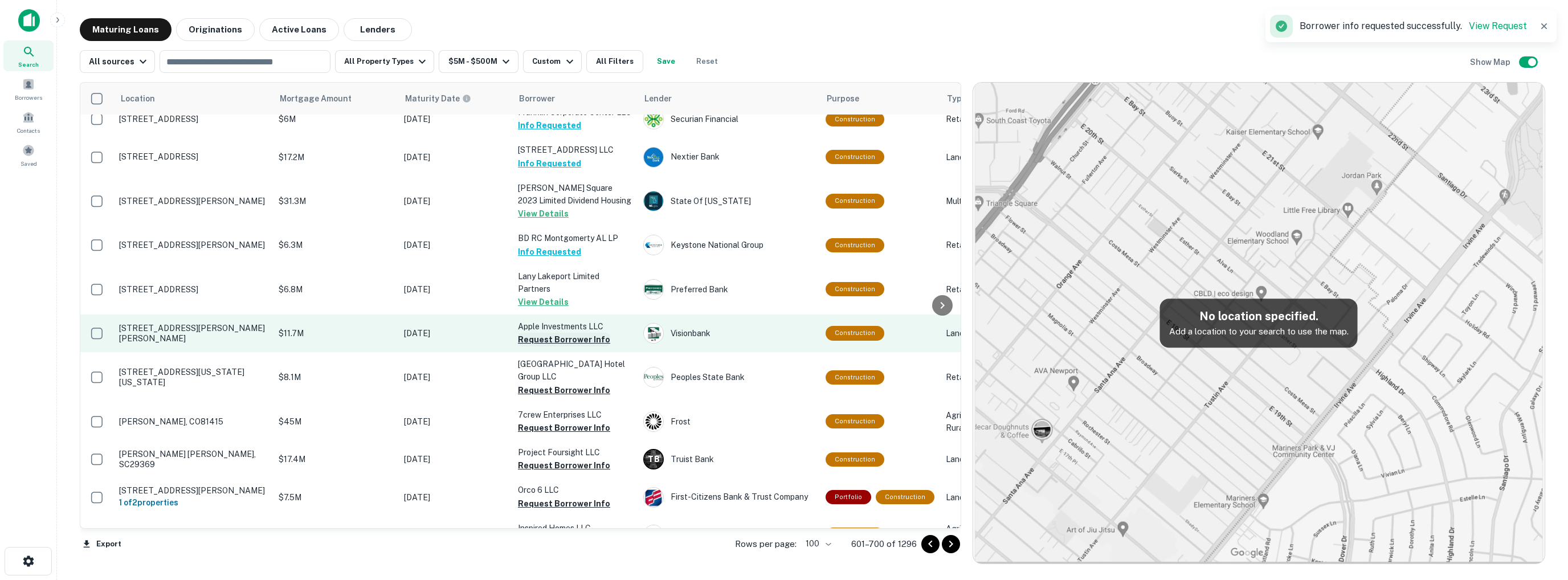
click at [554, 340] on button "Request Borrower Info" at bounding box center [564, 340] width 93 height 13
